Goal: Task Accomplishment & Management: Use online tool/utility

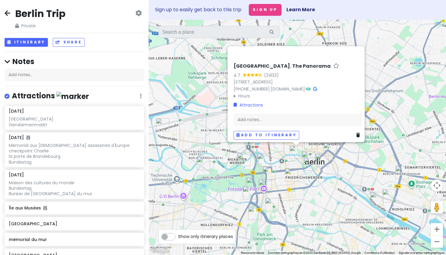
scroll to position [475, 0]
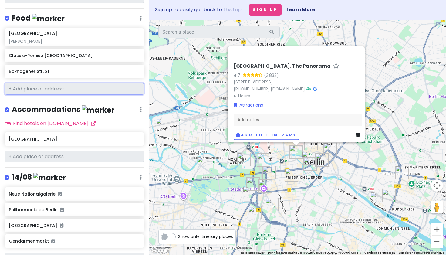
click at [80, 92] on input "text" at bounding box center [75, 89] width 140 height 12
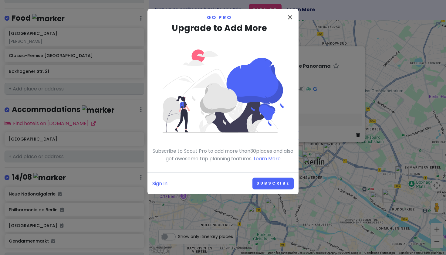
click at [291, 22] on button "close" at bounding box center [290, 18] width 7 height 9
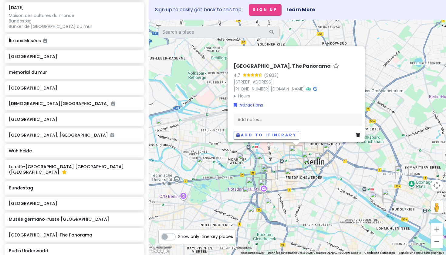
scroll to position [213, 0]
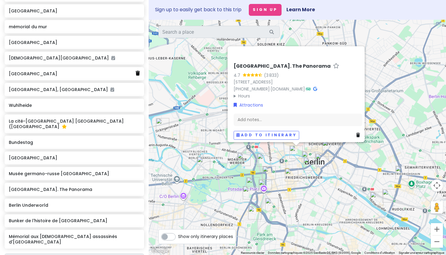
click at [139, 76] on icon at bounding box center [138, 73] width 4 height 5
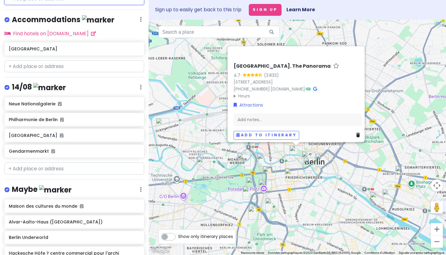
scroll to position [467, 0]
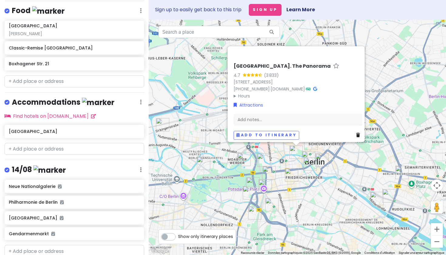
click at [59, 75] on div "Berlin Trip Private Change Dates Make a Copy Delete Trip Go Pro ⚡️ Give Feedbac…" at bounding box center [74, 127] width 149 height 255
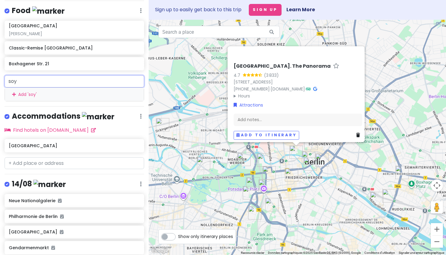
click at [64, 85] on input "soy" at bounding box center [75, 81] width 140 height 12
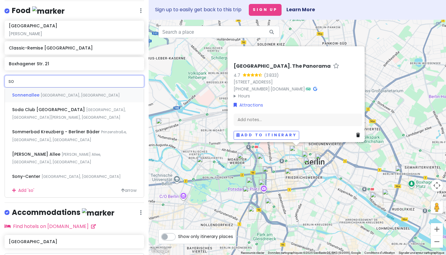
type input "soy"
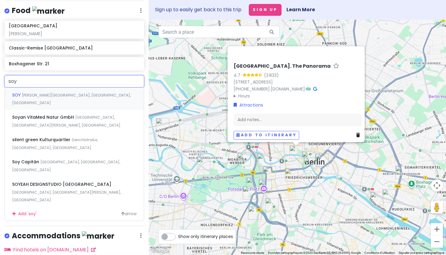
click at [60, 99] on span "[PERSON_NAME][GEOGRAPHIC_DATA], [GEOGRAPHIC_DATA], [GEOGRAPHIC_DATA]" at bounding box center [71, 99] width 119 height 13
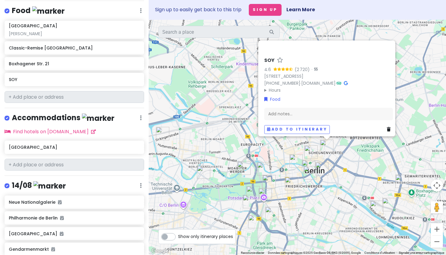
click at [185, 129] on div "SOY 4.6 (2 720) · [PERSON_NAME][STREET_ADDRESS] [PHONE_NUMBER] · [DOMAIN_NAME] …" at bounding box center [298, 137] width 298 height 235
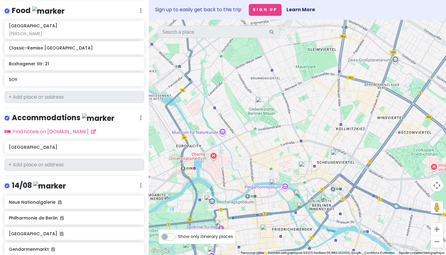
drag, startPoint x: 333, startPoint y: 164, endPoint x: 326, endPoint y: 118, distance: 45.7
click at [331, 149] on img "SOY" at bounding box center [337, 155] width 13 height 13
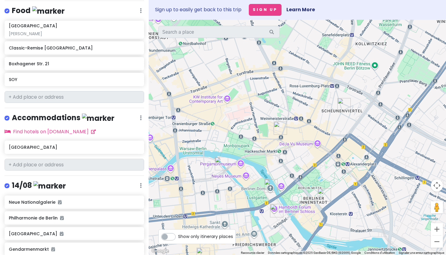
drag, startPoint x: 314, startPoint y: 162, endPoint x: 322, endPoint y: 137, distance: 26.4
click at [322, 137] on div at bounding box center [298, 137] width 298 height 235
click at [280, 130] on img "Hackesche Höfe ? centre commercial pour l'archi" at bounding box center [280, 127] width 13 height 13
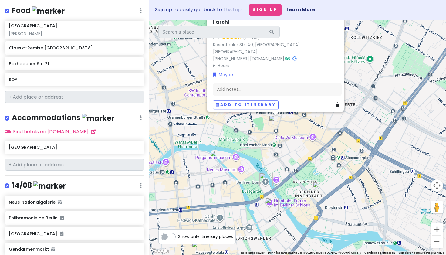
drag, startPoint x: 301, startPoint y: 158, endPoint x: 290, endPoint y: 101, distance: 58.5
click at [290, 101] on div "Hackesche Höfe ? centre commercial pour l'archi Hackesche Höfe 4.5 (13 704) [GE…" at bounding box center [298, 137] width 298 height 235
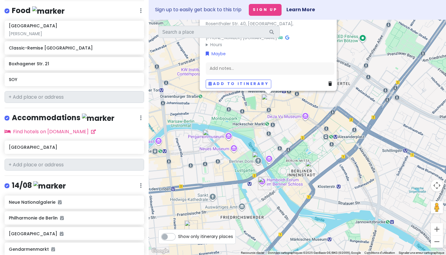
click at [315, 112] on div "Hackesche Höfe ? centre commercial pour l'archi Hackesche Höfe 4.5 (13 704) [GE…" at bounding box center [298, 137] width 298 height 235
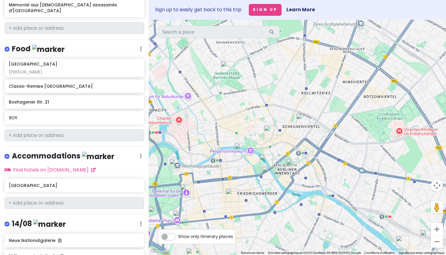
scroll to position [448, 0]
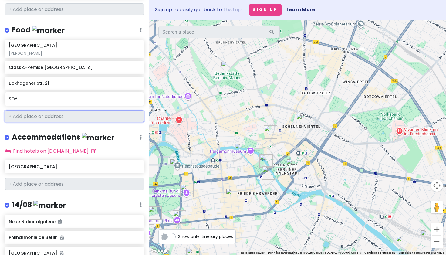
click at [83, 122] on input "text" at bounding box center [75, 117] width 140 height 12
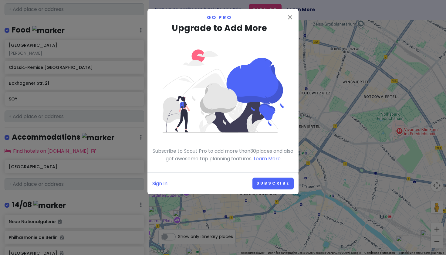
click at [83, 117] on div "close Go Pro Upgrade to Add More Subscribe to Scout Pro to add more than 30 pla…" at bounding box center [223, 127] width 446 height 255
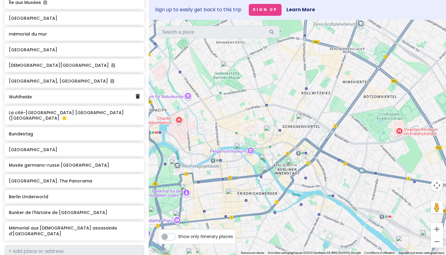
scroll to position [205, 0]
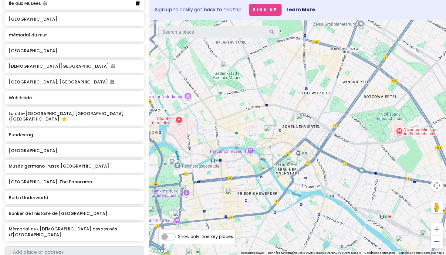
click at [138, 5] on icon at bounding box center [138, 3] width 4 height 5
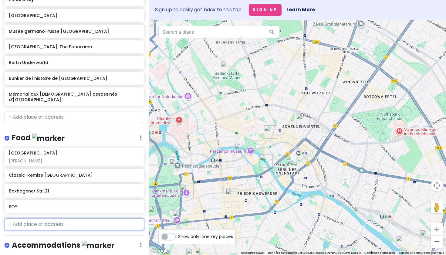
scroll to position [417, 0]
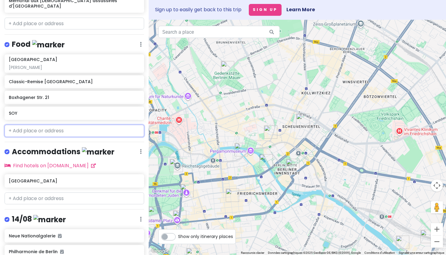
click at [84, 131] on input "text" at bounding box center [75, 131] width 140 height 12
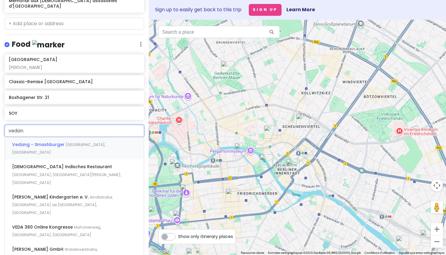
type input "vedang"
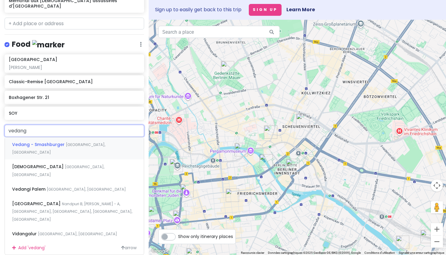
click at [84, 148] on span "[GEOGRAPHIC_DATA], [GEOGRAPHIC_DATA]" at bounding box center [58, 148] width 93 height 13
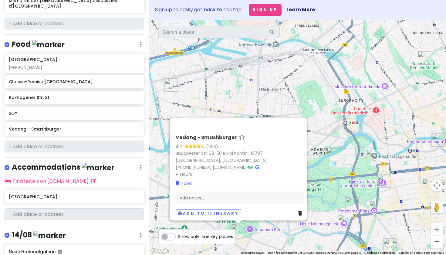
click at [207, 115] on div "Vedang - Smashburger 4.7 (1 153) [STREET_ADDRESS] 38-50 Bikini Kantini, 10787 […" at bounding box center [298, 137] width 298 height 235
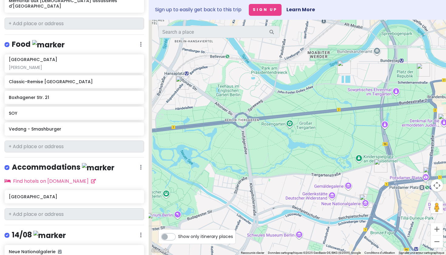
drag, startPoint x: 230, startPoint y: 215, endPoint x: 263, endPoint y: 105, distance: 114.6
click at [263, 105] on div at bounding box center [298, 137] width 298 height 235
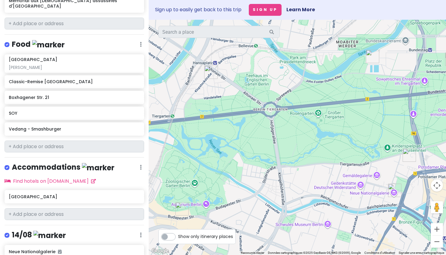
drag, startPoint x: 228, startPoint y: 150, endPoint x: 257, endPoint y: 140, distance: 30.6
click at [257, 140] on div at bounding box center [298, 137] width 298 height 235
click at [100, 196] on h6 "[GEOGRAPHIC_DATA]" at bounding box center [72, 196] width 127 height 5
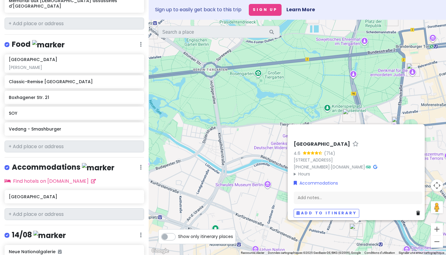
click at [243, 131] on div "[GEOGRAPHIC_DATA] 4.6 (714) [STREET_ADDRESS] [PHONE_NUMBER] · [DOMAIN_NAME] · H…" at bounding box center [298, 137] width 298 height 235
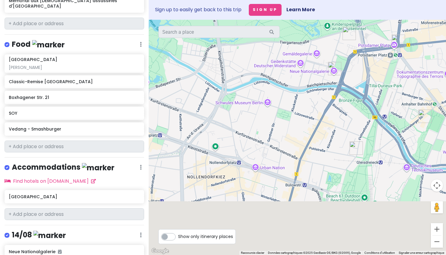
drag, startPoint x: 243, startPoint y: 131, endPoint x: 243, endPoint y: 49, distance: 82.9
click at [243, 49] on div at bounding box center [298, 137] width 298 height 235
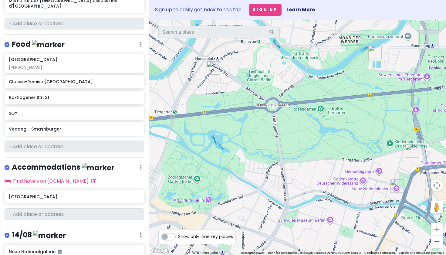
drag, startPoint x: 243, startPoint y: 49, endPoint x: 306, endPoint y: 166, distance: 133.4
click at [306, 166] on div at bounding box center [298, 137] width 298 height 235
click at [305, 111] on div at bounding box center [298, 137] width 298 height 235
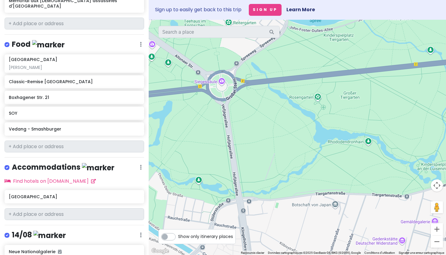
drag, startPoint x: 254, startPoint y: 165, endPoint x: 186, endPoint y: 187, distance: 71.7
click at [186, 188] on div at bounding box center [298, 137] width 298 height 235
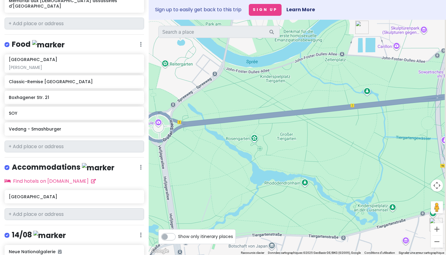
drag, startPoint x: 297, startPoint y: 157, endPoint x: 227, endPoint y: 205, distance: 84.1
click at [227, 205] on div at bounding box center [298, 137] width 298 height 235
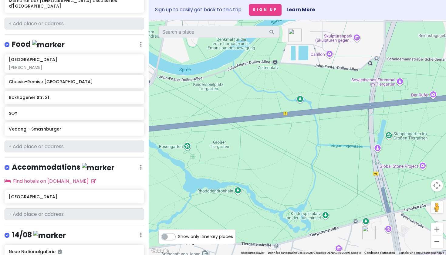
drag, startPoint x: 319, startPoint y: 177, endPoint x: 259, endPoint y: 176, distance: 60.1
click at [259, 177] on div at bounding box center [298, 137] width 298 height 235
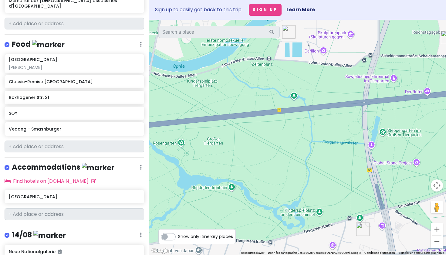
drag, startPoint x: 312, startPoint y: 154, endPoint x: 303, endPoint y: 151, distance: 10.2
click at [303, 151] on div at bounding box center [298, 137] width 298 height 235
click at [400, 162] on div at bounding box center [298, 137] width 298 height 235
click at [400, 164] on div at bounding box center [298, 137] width 298 height 235
